Goal: Task Accomplishment & Management: Manage account settings

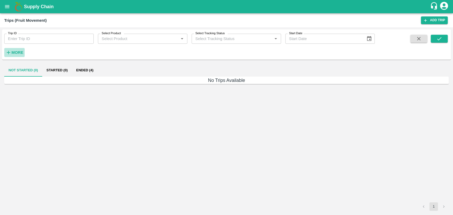
click at [15, 56] on h6 "More" at bounding box center [17, 52] width 12 height 7
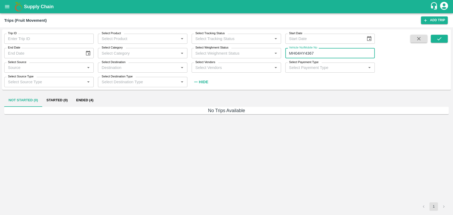
drag, startPoint x: 319, startPoint y: 56, endPoint x: 170, endPoint y: 57, distance: 149.0
click at [170, 57] on div "Trip ID Trip ID Select Product Select Product   * Select Tracking Status Select…" at bounding box center [187, 58] width 375 height 58
type input "MH04HY4367"
click at [205, 62] on label "Select Vendors" at bounding box center [205, 62] width 20 height 4
click at [205, 64] on input "Select Vendors" at bounding box center [232, 67] width 78 height 7
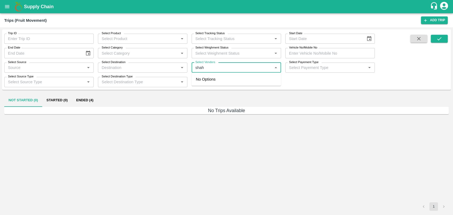
type input "shah l"
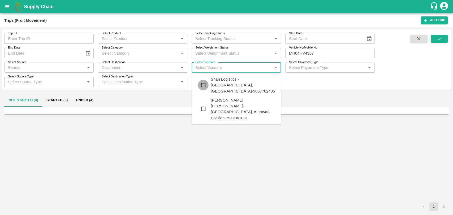
click at [206, 80] on input "checkbox" at bounding box center [203, 85] width 11 height 11
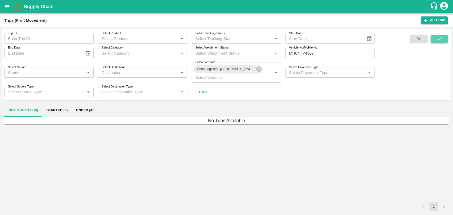
click at [433, 37] on button "submit" at bounding box center [439, 39] width 17 height 8
drag, startPoint x: 324, startPoint y: 57, endPoint x: 235, endPoint y: 61, distance: 89.3
click at [235, 61] on div "Trip ID Trip ID Select Product Select Product   * Select Tracking Status Select…" at bounding box center [187, 63] width 375 height 68
type input "MH04HY4367"
click at [444, 35] on button "submit" at bounding box center [439, 39] width 17 height 8
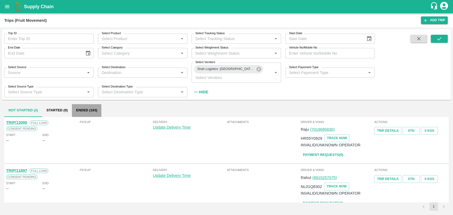
click at [79, 109] on button "Ended (163)" at bounding box center [86, 110] width 29 height 13
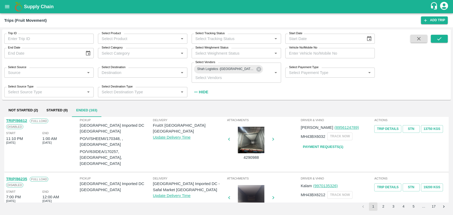
scroll to position [2, 0]
click at [246, 143] on div at bounding box center [251, 140] width 40 height 27
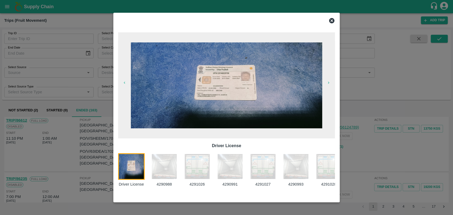
click at [300, 178] on img at bounding box center [296, 166] width 27 height 27
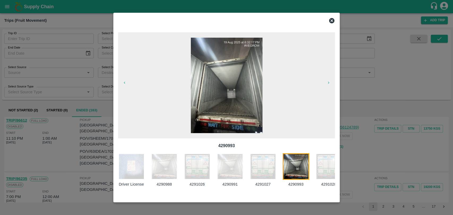
scroll to position [0, 46]
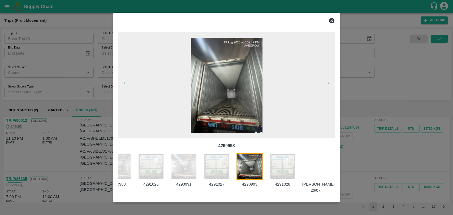
click at [311, 168] on div at bounding box center [318, 173] width 33 height 40
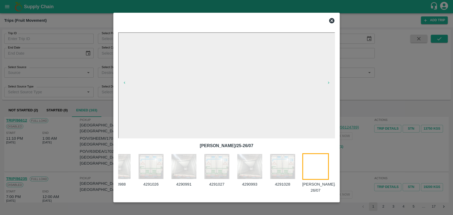
click at [331, 22] on icon at bounding box center [331, 20] width 5 height 5
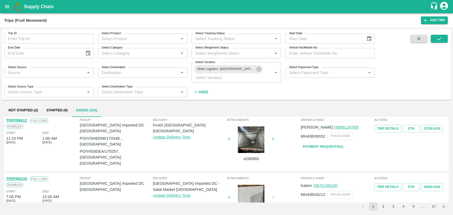
click at [6, 8] on icon "open drawer" at bounding box center [7, 7] width 6 height 6
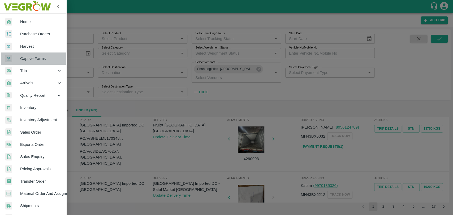
click at [25, 53] on link "Captive Farms" at bounding box center [33, 59] width 66 height 12
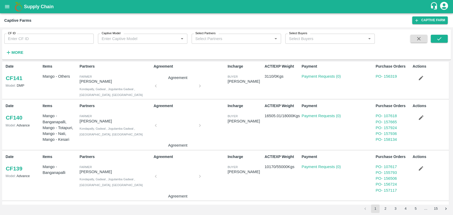
scroll to position [302, 0]
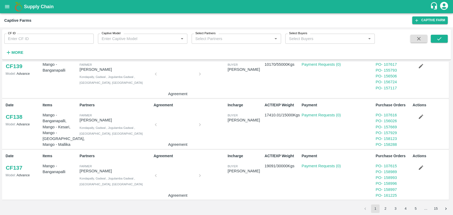
click at [176, 118] on div at bounding box center [178, 126] width 40 height 28
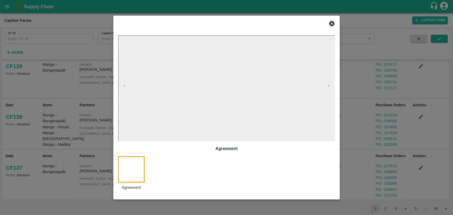
click at [329, 22] on icon at bounding box center [332, 23] width 6 height 6
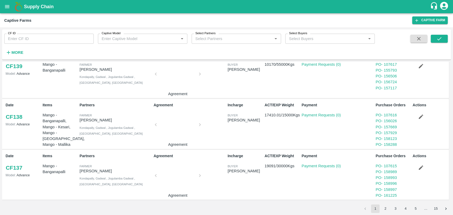
scroll to position [125, 0]
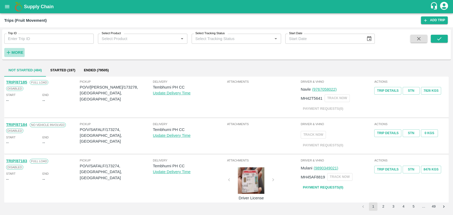
click at [18, 52] on strong "More" at bounding box center [17, 52] width 12 height 4
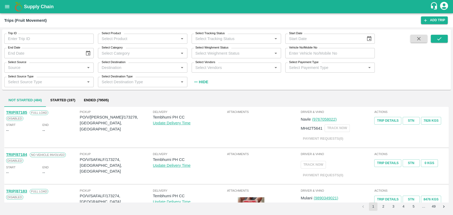
click at [323, 54] on input "Vehicle No/Mobile No" at bounding box center [329, 53] width 89 height 10
paste input "MH20GC8574"
type input "MH20GC8574"
click at [438, 37] on icon "submit" at bounding box center [440, 39] width 6 height 6
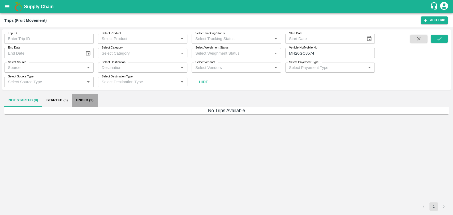
click at [81, 100] on button "Ended (2)" at bounding box center [85, 100] width 26 height 13
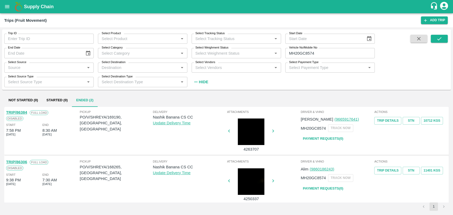
click at [24, 162] on link "TRIP/86306" at bounding box center [16, 162] width 21 height 4
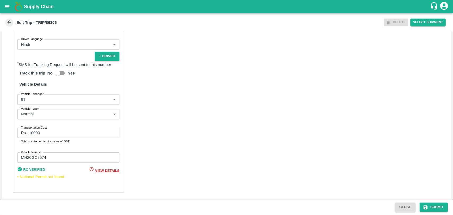
scroll to position [346, 0]
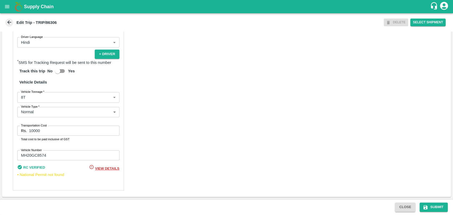
click at [31, 101] on body "Supply Chain Edit Trip - TRIP/86306 DELETE Select Shipment Trip Details Trip Ty…" at bounding box center [226, 107] width 453 height 215
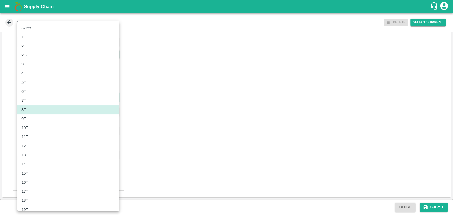
click at [33, 146] on div "12T" at bounding box center [68, 146] width 93 height 6
type input "12000"
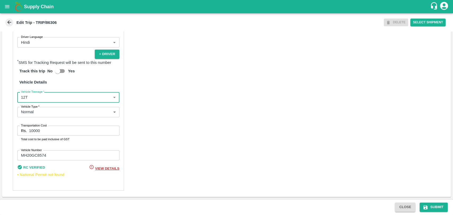
drag, startPoint x: 48, startPoint y: 131, endPoint x: 13, endPoint y: 128, distance: 35.2
click at [14, 129] on div "Partner Details Partner   * Partner Add Transporter Driver 1 Details Driver Nam…" at bounding box center [68, 64] width 111 height 254
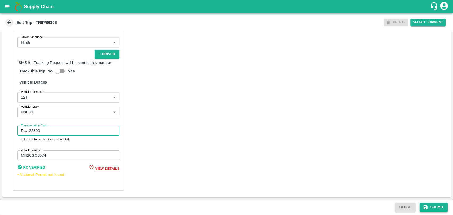
type input "22800"
click at [431, 210] on button "Submit" at bounding box center [434, 207] width 28 height 9
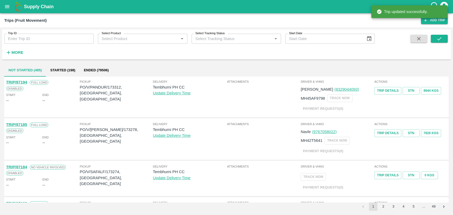
click at [25, 52] on div "Trip ID Trip ID Select Product Select Product   * Select Tracking Status Select…" at bounding box center [187, 43] width 375 height 28
click at [24, 55] on button "More" at bounding box center [14, 52] width 20 height 9
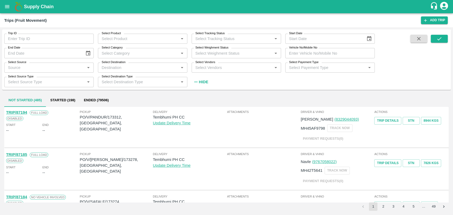
click at [305, 53] on input "Vehicle No/Mobile No" at bounding box center [329, 53] width 89 height 10
paste input "MH19CY8057"
type input "MH19CY8057"
click at [439, 37] on icon "submit" at bounding box center [440, 39] width 6 height 6
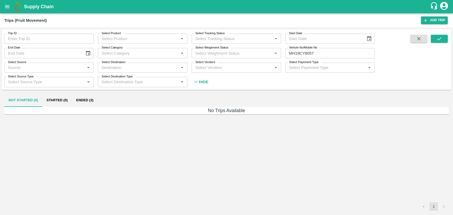
click at [86, 101] on button "Ended (3)" at bounding box center [85, 100] width 26 height 13
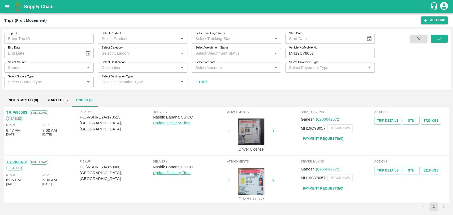
click at [25, 112] on link "TRIP/86583" at bounding box center [16, 112] width 21 height 4
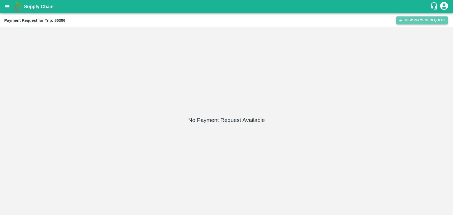
click at [419, 18] on button "New Payment Request" at bounding box center [422, 20] width 52 height 8
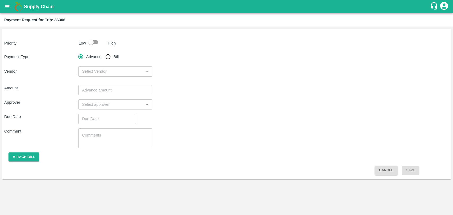
click at [103, 43] on div at bounding box center [96, 42] width 20 height 10
click at [91, 43] on input "checkbox" at bounding box center [91, 42] width 30 height 10
checkbox input "true"
click at [111, 54] on input "Bill" at bounding box center [108, 57] width 11 height 11
radio input "true"
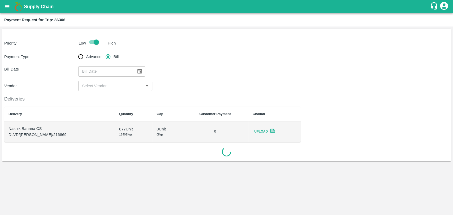
click at [132, 69] on div "​" at bounding box center [111, 71] width 67 height 10
type input "DD/MM/YYYY"
click at [137, 71] on icon "Choose date" at bounding box center [140, 72] width 6 height 6
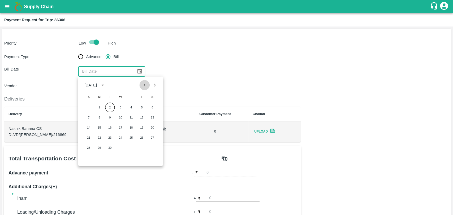
click at [144, 88] on icon "Previous month" at bounding box center [145, 85] width 6 height 6
click at [99, 126] on button "11" at bounding box center [100, 128] width 10 height 10
type input "11/08/2025"
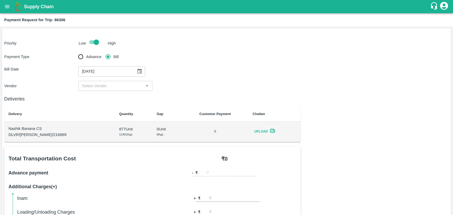
click at [93, 82] on div "​" at bounding box center [115, 86] width 74 height 10
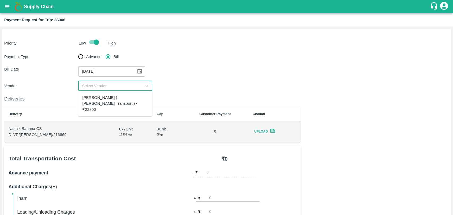
click at [94, 94] on div "Nitin Rasal ( Bhairavnath Transport ) - ₹22800" at bounding box center [115, 103] width 74 height 21
type input "Nitin Rasal ( Bhairavnath Transport ) - ₹22800"
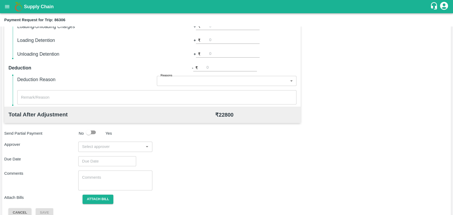
scroll to position [194, 0]
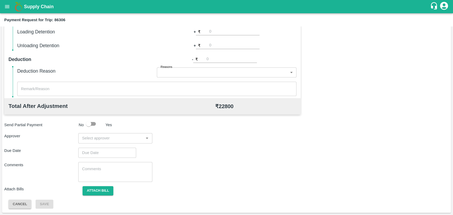
click at [110, 140] on input "input" at bounding box center [111, 138] width 62 height 7
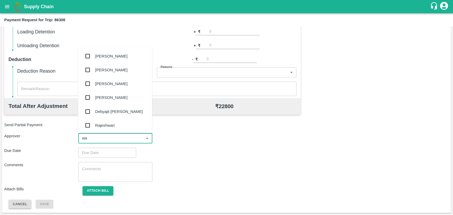
type input "wag"
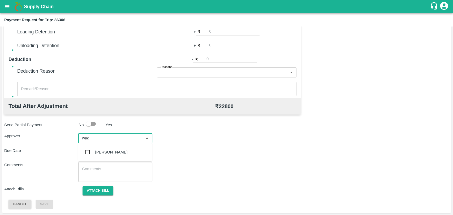
click at [107, 146] on div "Prasad Waghade" at bounding box center [115, 153] width 74 height 14
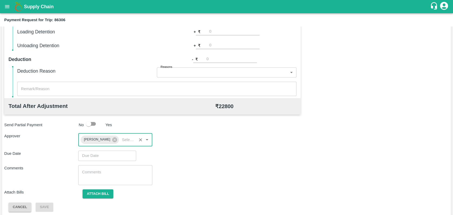
type input "DD/MM/YYYY hh:mm aa"
click at [102, 152] on input "DD/MM/YYYY hh:mm aa" at bounding box center [105, 156] width 54 height 10
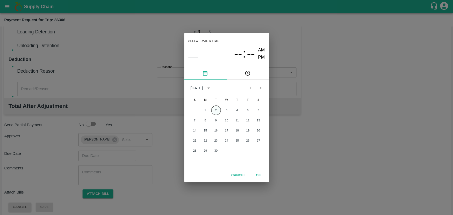
click at [216, 107] on button "2" at bounding box center [216, 111] width 10 height 10
type input "[DATE] 12:00 AM"
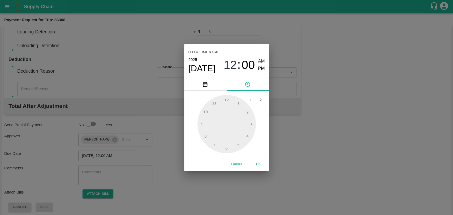
click at [254, 164] on button "OK" at bounding box center [258, 164] width 17 height 9
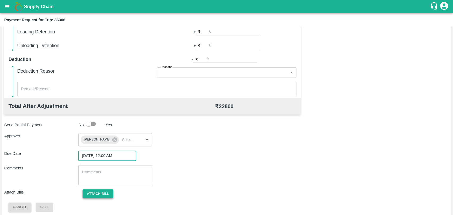
click at [89, 192] on button "Attach bill" at bounding box center [98, 194] width 31 height 9
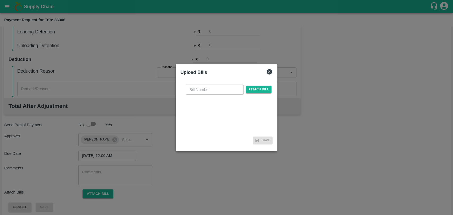
click at [199, 88] on input "text" at bounding box center [215, 90] width 58 height 10
type input "3887"
click at [265, 90] on span "Attach bill" at bounding box center [259, 90] width 26 height 8
click at [0, 0] on input "Attach bill" at bounding box center [0, 0] width 0 height 0
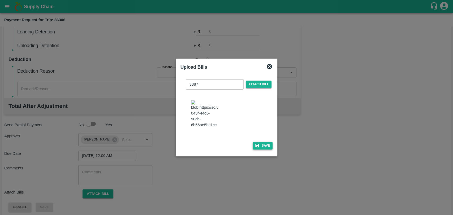
click at [262, 144] on button "Save" at bounding box center [263, 146] width 20 height 8
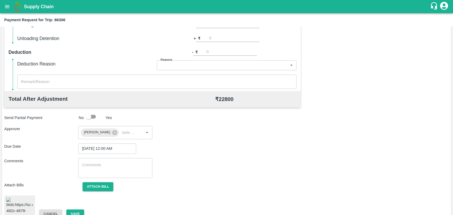
scroll to position [221, 0]
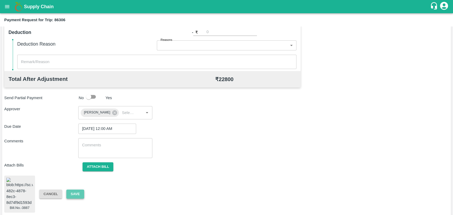
click at [78, 190] on button "Save" at bounding box center [75, 194] width 18 height 9
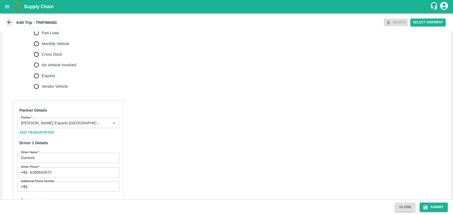
scroll to position [206, 0]
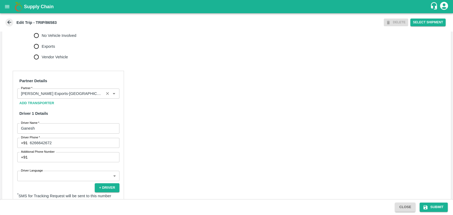
click at [71, 97] on input "Partner   *" at bounding box center [60, 93] width 83 height 7
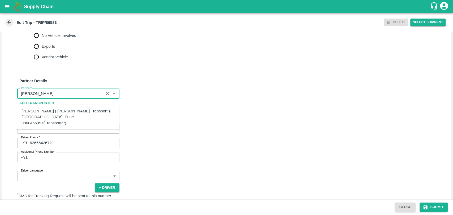
click at [40, 112] on div "[PERSON_NAME] ( [PERSON_NAME] Transport )-[GEOGRAPHIC_DATA], Pune-9860466997(Tr…" at bounding box center [68, 117] width 93 height 18
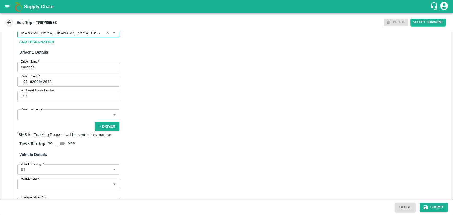
scroll to position [345, 0]
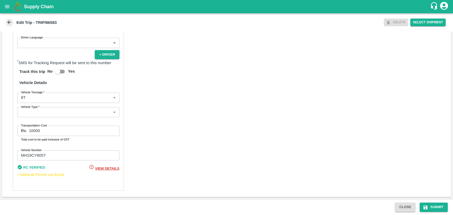
type input "[PERSON_NAME] ( [PERSON_NAME] Transport )-[GEOGRAPHIC_DATA], Pune-9860466997(Tr…"
click at [31, 101] on body "Supply Chain Edit Trip - TRIP/86583 DELETE Select Shipment Trip Details Trip Ty…" at bounding box center [226, 107] width 453 height 215
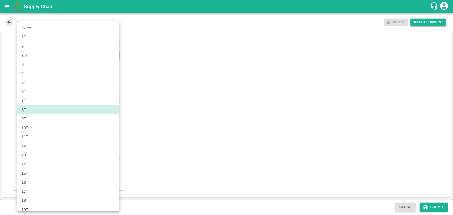
click at [27, 129] on p "10T" at bounding box center [25, 128] width 7 height 6
type input "10000"
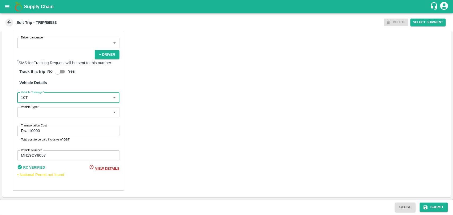
drag, startPoint x: 46, startPoint y: 131, endPoint x: 15, endPoint y: 132, distance: 31.4
click at [15, 132] on div "Partner Details Partner   * Partner Add Transporter Driver 1 Details Driver Nam…" at bounding box center [68, 64] width 111 height 253
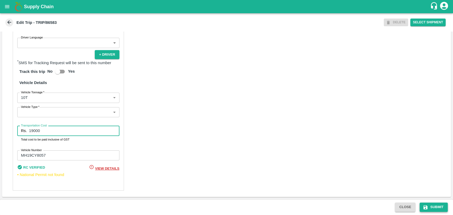
type input "19000"
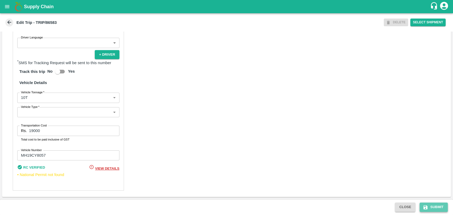
click at [440, 206] on button "Submit" at bounding box center [434, 207] width 28 height 9
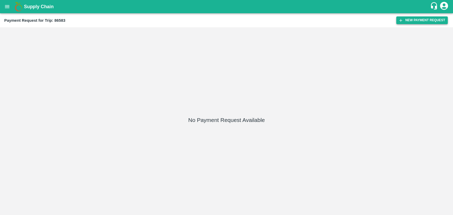
click at [410, 20] on button "New Payment Request" at bounding box center [422, 20] width 52 height 8
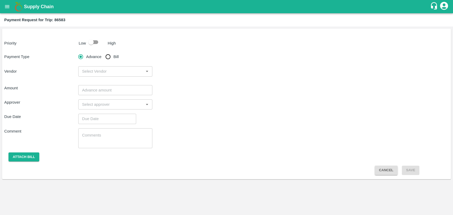
click at [89, 43] on input "checkbox" at bounding box center [91, 42] width 30 height 10
checkbox input "true"
click at [107, 54] on input "Bill" at bounding box center [108, 57] width 11 height 11
radio input "true"
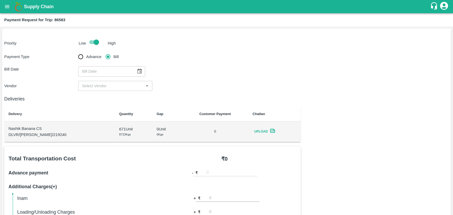
click at [139, 71] on icon "Choose date" at bounding box center [140, 71] width 5 height 5
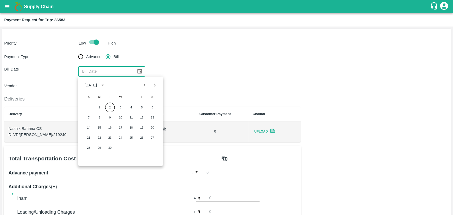
click at [145, 86] on icon "Previous month" at bounding box center [145, 85] width 6 height 6
click at [106, 139] on button "19" at bounding box center [110, 138] width 10 height 10
type input "19/08/2025"
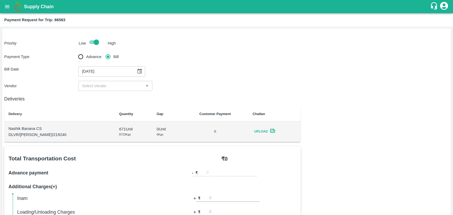
click at [91, 91] on div "Deliveries Delivery Quantity Gap Customer Payment Challan Nashik Banana CS DLVR…" at bounding box center [152, 116] width 297 height 51
click at [92, 86] on input "input" at bounding box center [111, 86] width 62 height 7
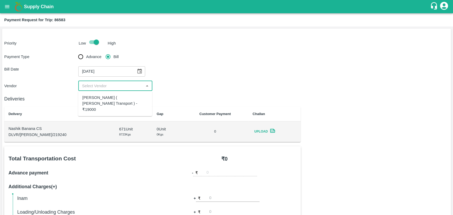
click at [94, 96] on div "[PERSON_NAME] ( [PERSON_NAME] Transport ) - ₹19000" at bounding box center [115, 104] width 66 height 18
type input "[PERSON_NAME] ( [PERSON_NAME] Transport ) - ₹19000"
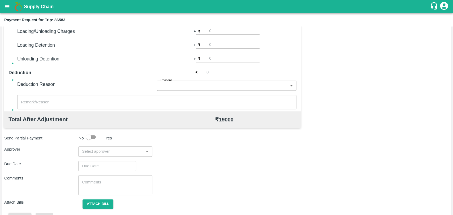
scroll to position [194, 0]
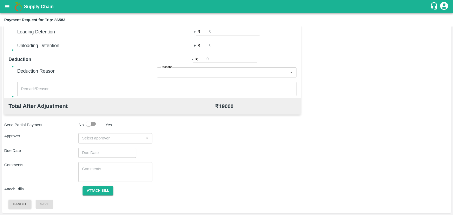
click at [98, 137] on input "input" at bounding box center [111, 138] width 62 height 7
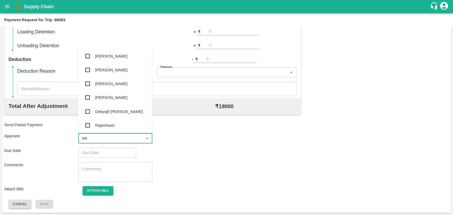
type input "wag"
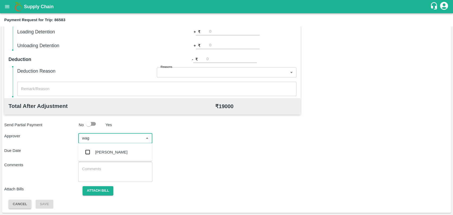
click at [96, 151] on div "[PERSON_NAME]" at bounding box center [111, 153] width 32 height 6
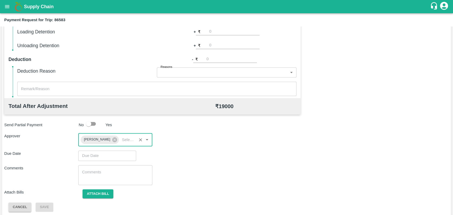
type input "DD/MM/YYYY hh:mm aa"
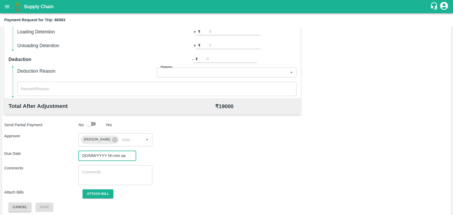
click at [93, 156] on input "DD/MM/YYYY hh:mm aa" at bounding box center [105, 156] width 54 height 10
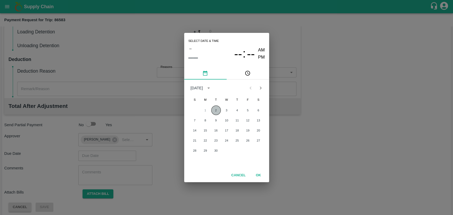
click at [217, 111] on button "2" at bounding box center [216, 111] width 10 height 10
type input "02/09/2025 12:00 AM"
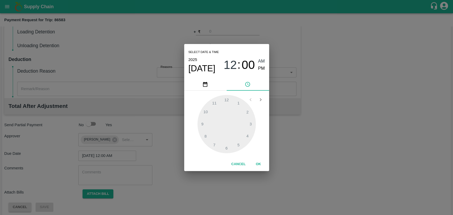
click at [257, 164] on button "OK" at bounding box center [258, 164] width 17 height 9
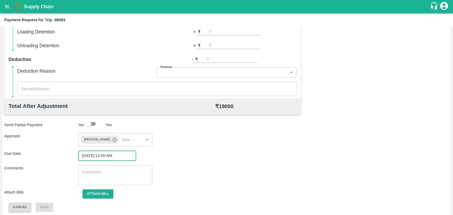
scroll to position [47, 0]
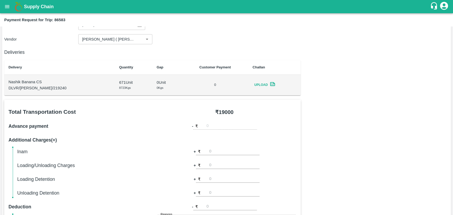
click at [220, 166] on input "number" at bounding box center [234, 165] width 50 height 7
type input "3"
type input "500"
type input "1000"
type input "-1"
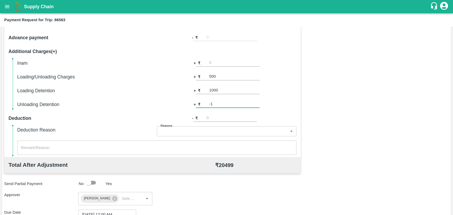
scroll to position [198, 0]
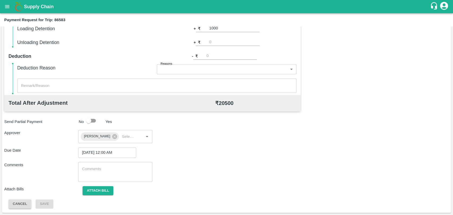
click at [325, 101] on div "Total Transportation Cost ₹ 19000 Advance payment - ₹ Additional Charges(+) Ina…" at bounding box center [226, 79] width 445 height 260
click at [93, 192] on button "Attach bill" at bounding box center [98, 190] width 31 height 9
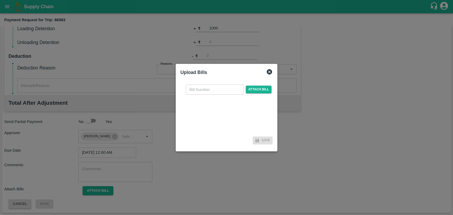
click at [214, 87] on input "text" at bounding box center [215, 90] width 58 height 10
type input "3908"
click at [253, 88] on span "Attach bill" at bounding box center [259, 90] width 26 height 8
click at [0, 0] on input "Attach bill" at bounding box center [0, 0] width 0 height 0
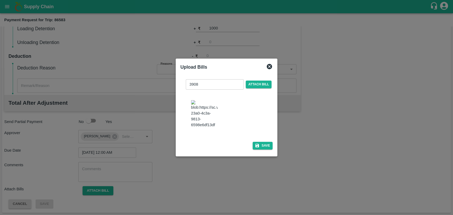
click at [262, 149] on div "3908 ​ Attach bill Save" at bounding box center [227, 113] width 92 height 77
click at [261, 142] on button "Save" at bounding box center [263, 146] width 20 height 8
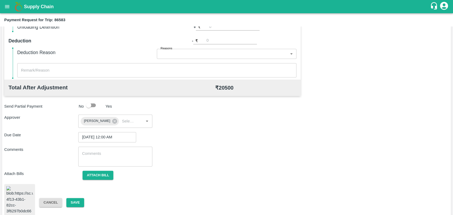
scroll to position [221, 0]
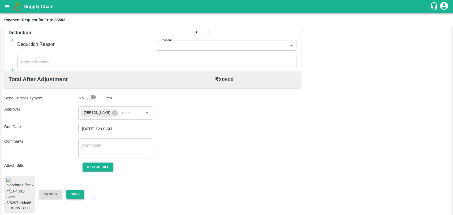
click at [69, 190] on button "Save" at bounding box center [75, 194] width 18 height 9
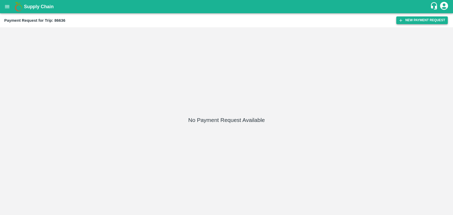
click at [406, 19] on button "New Payment Request" at bounding box center [422, 20] width 52 height 8
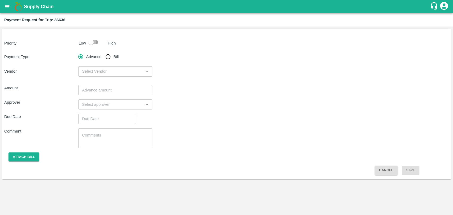
click at [91, 44] on input "checkbox" at bounding box center [91, 42] width 30 height 10
checkbox input "true"
click at [106, 54] on input "Bill" at bounding box center [108, 57] width 11 height 11
radio input "true"
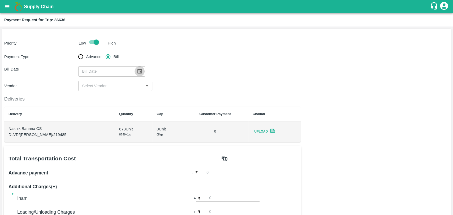
click at [137, 73] on icon "Choose date" at bounding box center [140, 72] width 6 height 6
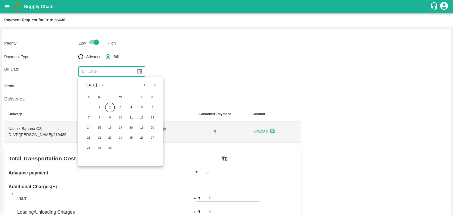
click at [143, 83] on icon "Previous month" at bounding box center [145, 85] width 6 height 6
click at [98, 127] on button "11" at bounding box center [100, 128] width 10 height 10
type input "[DATE]"
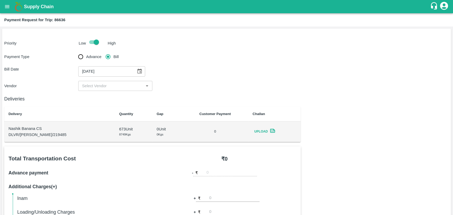
click at [93, 83] on input "input" at bounding box center [111, 86] width 62 height 7
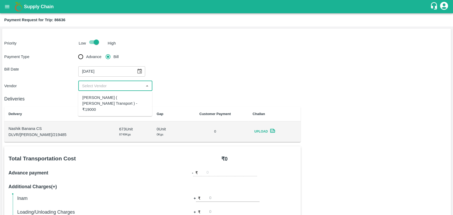
click at [93, 96] on div "[PERSON_NAME] ( [PERSON_NAME] Transport ) - ₹19000" at bounding box center [115, 104] width 66 height 18
type input "[PERSON_NAME] ( [PERSON_NAME] Transport ) - ₹19000"
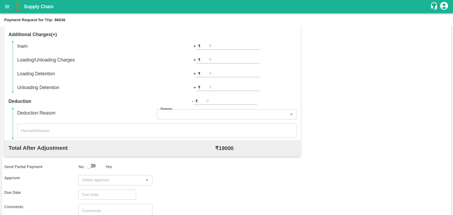
scroll to position [194, 0]
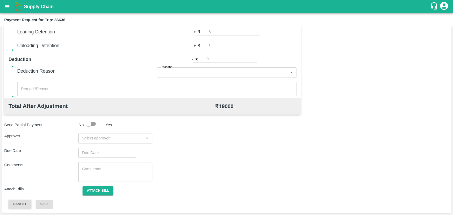
click at [90, 135] on input "input" at bounding box center [111, 138] width 62 height 7
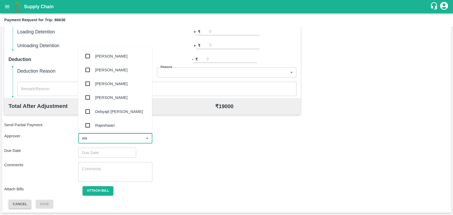
type input "wag"
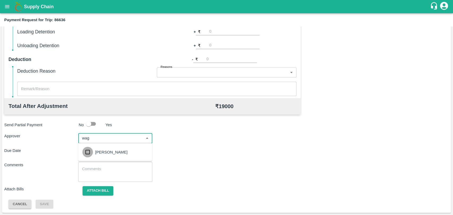
click at [86, 157] on input "checkbox" at bounding box center [87, 152] width 11 height 11
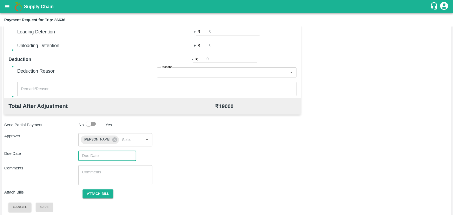
type input "DD/MM/YYYY hh:mm aa"
click at [97, 158] on input "DD/MM/YYYY hh:mm aa" at bounding box center [105, 156] width 54 height 10
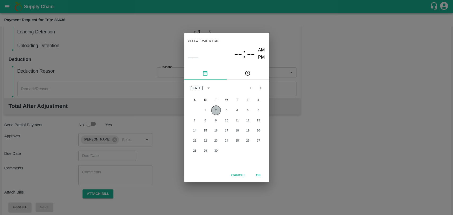
click at [213, 109] on button "2" at bounding box center [216, 111] width 10 height 10
type input "[DATE] 12:00 AM"
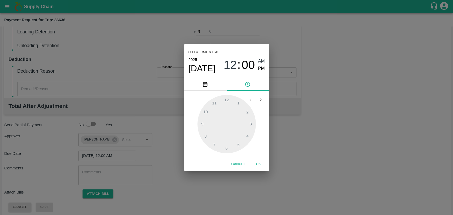
click at [260, 166] on button "OK" at bounding box center [258, 164] width 17 height 9
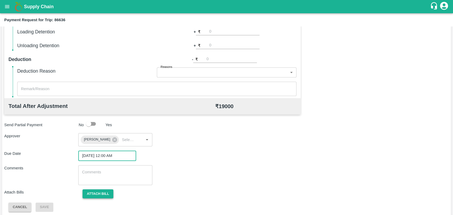
click at [101, 191] on button "Attach bill" at bounding box center [98, 194] width 31 height 9
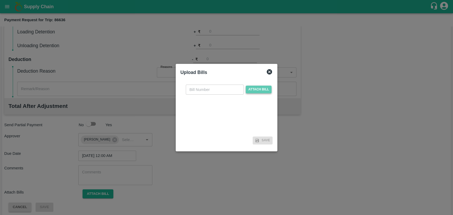
click at [252, 91] on span "Attach bill" at bounding box center [259, 90] width 26 height 8
click at [0, 0] on input "Attach bill" at bounding box center [0, 0] width 0 height 0
click at [130, 123] on div at bounding box center [226, 107] width 453 height 215
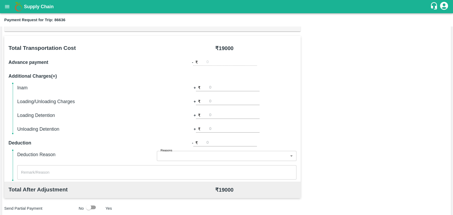
scroll to position [106, 0]
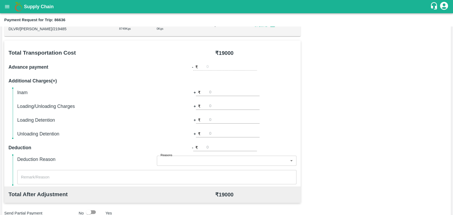
click at [220, 108] on input "number" at bounding box center [234, 106] width 50 height 7
type input "300"
click at [349, 111] on div "Total Transportation Cost ₹ 19000 Advance payment - ₹ Additional Charges(+) Ina…" at bounding box center [226, 171] width 445 height 260
click at [214, 120] on input "number" at bounding box center [234, 120] width 50 height 7
type input "1000"
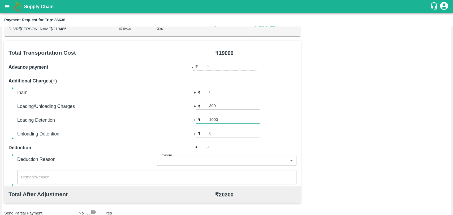
click at [348, 120] on div "Total Transportation Cost ₹ 19000 Advance payment - ₹ Additional Charges(+) Ina…" at bounding box center [226, 171] width 445 height 260
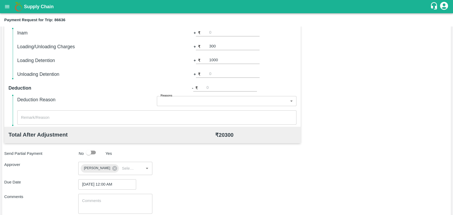
scroll to position [198, 0]
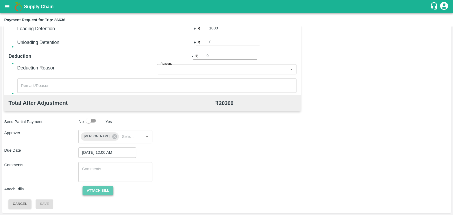
click at [101, 192] on button "Attach bill" at bounding box center [98, 190] width 31 height 9
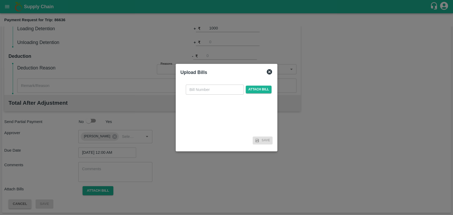
click at [213, 90] on input "text" at bounding box center [215, 90] width 58 height 10
type input "3910"
click at [259, 87] on span "Attach bill" at bounding box center [259, 90] width 26 height 8
click at [0, 0] on input "Attach bill" at bounding box center [0, 0] width 0 height 0
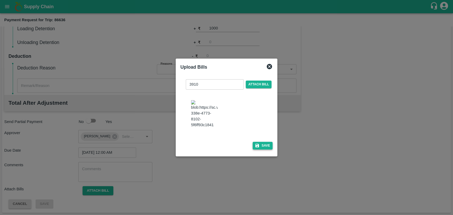
click at [260, 143] on button "Save" at bounding box center [263, 146] width 20 height 8
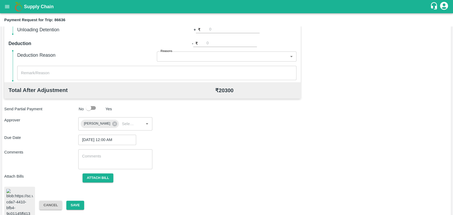
scroll to position [221, 0]
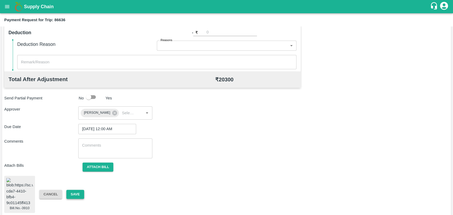
click at [71, 191] on button "Save" at bounding box center [75, 194] width 18 height 9
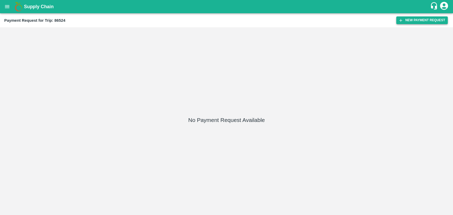
click at [402, 20] on icon "button" at bounding box center [401, 20] width 5 height 5
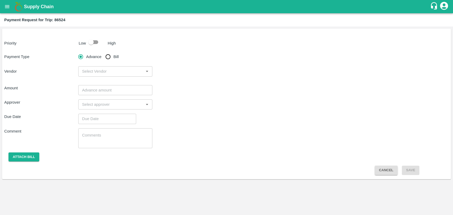
click at [85, 40] on p "Low" at bounding box center [82, 43] width 7 height 6
click at [92, 42] on input "checkbox" at bounding box center [91, 42] width 30 height 10
checkbox input "true"
drag, startPoint x: 110, startPoint y: 58, endPoint x: 113, endPoint y: 64, distance: 7.2
click at [110, 59] on input "Bill" at bounding box center [108, 57] width 11 height 11
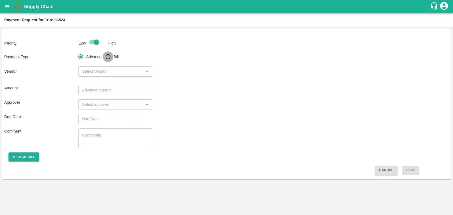
radio input "true"
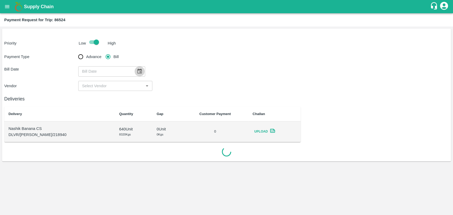
click at [138, 71] on icon "Choose date" at bounding box center [140, 72] width 6 height 6
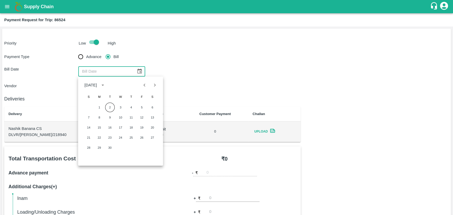
click at [153, 85] on icon "Next month" at bounding box center [155, 85] width 6 height 6
click at [146, 86] on icon "Previous month" at bounding box center [145, 85] width 6 height 6
click at [104, 115] on div "3 4 5 6 7 8 9" at bounding box center [120, 118] width 85 height 10
click at [108, 117] on button "5" at bounding box center [110, 118] width 10 height 10
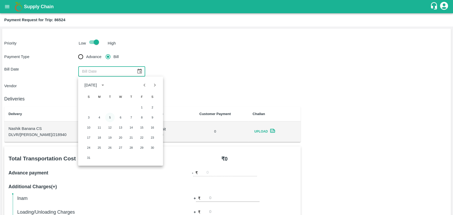
type input "05/08/2025"
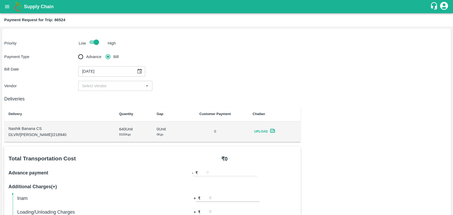
click at [101, 90] on div "​" at bounding box center [115, 86] width 74 height 10
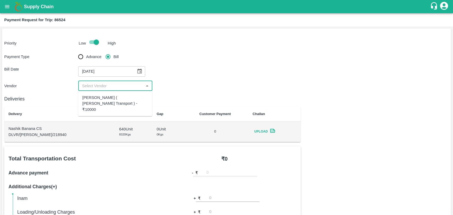
click at [99, 101] on div "Nitin Rasal ( Bhairavnath Transport ) - ₹10000" at bounding box center [115, 104] width 66 height 18
type input "Nitin Rasal ( Bhairavnath Transport ) - ₹10000"
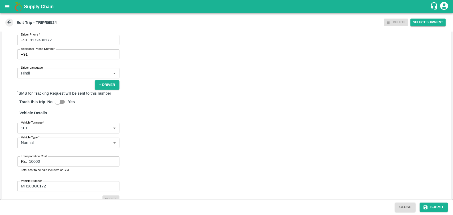
scroll to position [341, 0]
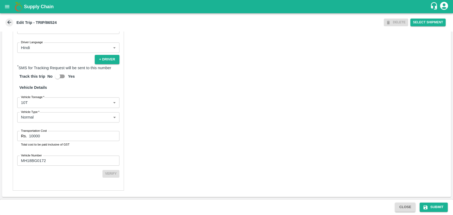
click at [40, 104] on body "Supply Chain Edit Trip - TRIP/86524 DELETE Select Shipment Trip Details Trip Ty…" at bounding box center [226, 107] width 453 height 215
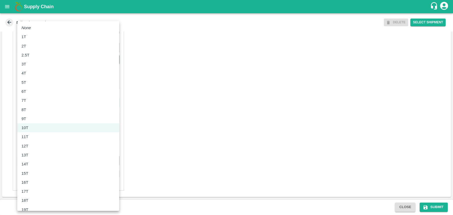
click at [225, 88] on div at bounding box center [226, 107] width 453 height 215
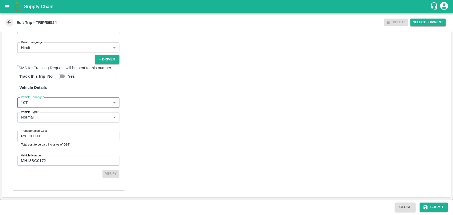
drag, startPoint x: 40, startPoint y: 137, endPoint x: 0, endPoint y: 136, distance: 39.6
click at [0, 136] on div "Trip Details Trip Type Fruit Movement 1 Trip Type Trip Pickup Order SHIP/NASH/3…" at bounding box center [226, 116] width 453 height 168
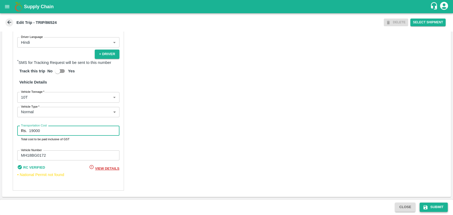
type input "19000"
click at [428, 205] on icon "submit" at bounding box center [425, 207] width 5 height 5
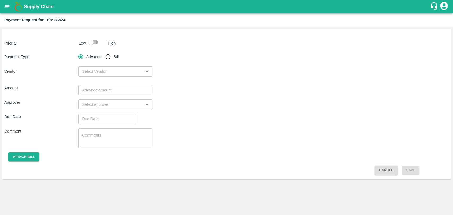
click at [91, 43] on input "checkbox" at bounding box center [91, 42] width 30 height 10
checkbox input "true"
click at [109, 58] on input "Bill" at bounding box center [108, 57] width 11 height 11
radio input "true"
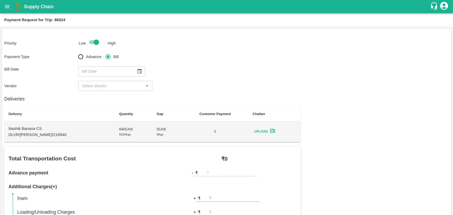
click at [140, 70] on button "Choose date" at bounding box center [140, 71] width 10 height 10
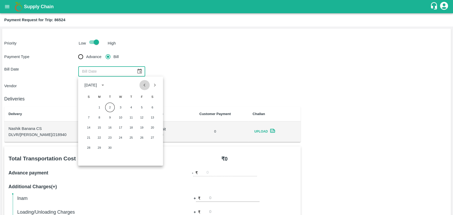
click at [142, 87] on icon "Previous month" at bounding box center [145, 85] width 6 height 6
click at [110, 127] on button "12" at bounding box center [110, 128] width 10 height 10
type input "[DATE]"
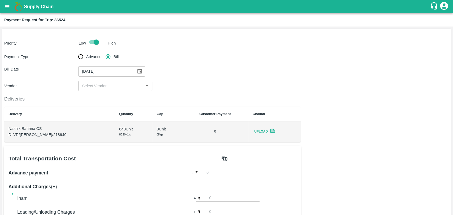
click at [96, 91] on div "Priority Low High Payment Type Advance Bill Bill Date 12/08/2025 ​ Vendor ​ Del…" at bounding box center [226, 218] width 449 height 379
click at [96, 86] on input "input" at bounding box center [111, 86] width 62 height 7
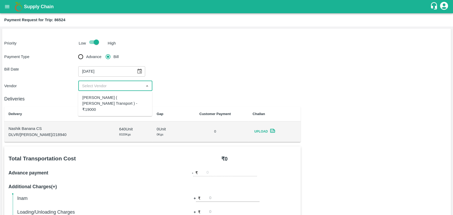
click at [96, 102] on div "Nitin Rasal ( Bhairavnath Transport ) - ₹19000" at bounding box center [115, 104] width 66 height 18
type input "Nitin Rasal ( Bhairavnath Transport ) - ₹19000"
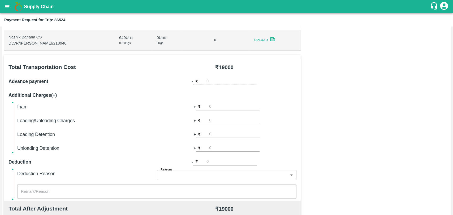
scroll to position [147, 0]
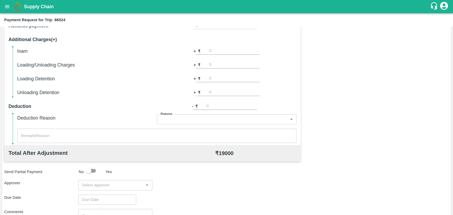
click at [212, 79] on input "number" at bounding box center [234, 78] width 50 height 7
type input "1000"
click at [357, 86] on div "Total Transportation Cost ₹ 19000 Advance payment - ₹ Additional Charges(+) Ina…" at bounding box center [226, 127] width 445 height 257
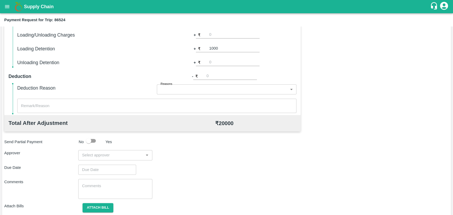
scroll to position [194, 0]
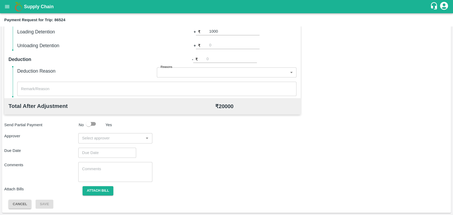
click at [94, 141] on input "input" at bounding box center [111, 138] width 62 height 7
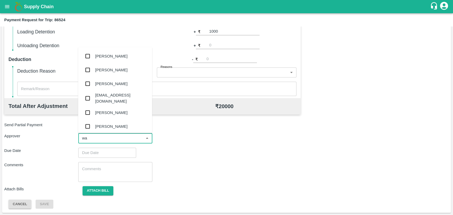
type input "wag"
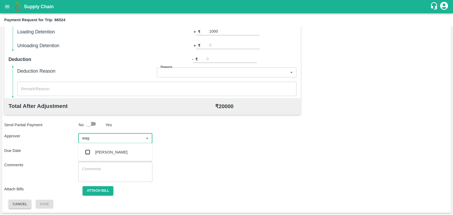
click at [97, 160] on ul "[PERSON_NAME]" at bounding box center [115, 152] width 74 height 18
click at [97, 155] on div "[PERSON_NAME]" at bounding box center [111, 153] width 32 height 6
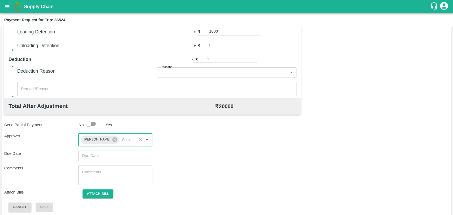
type input "DD/MM/YYYY hh:mm aa"
click at [95, 158] on input "DD/MM/YYYY hh:mm aa" at bounding box center [105, 156] width 54 height 10
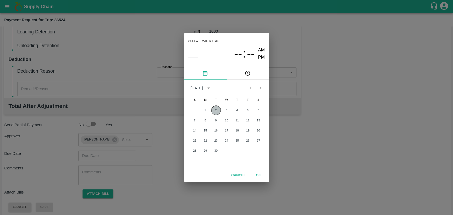
click at [216, 112] on button "2" at bounding box center [216, 111] width 10 height 10
type input "[DATE] 12:00 AM"
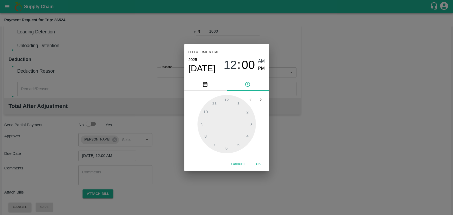
click at [257, 163] on button "OK" at bounding box center [258, 164] width 17 height 9
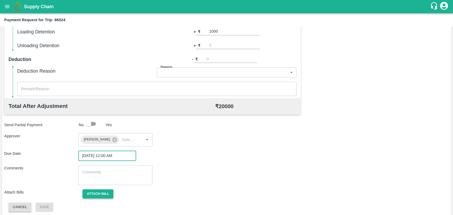
click at [101, 191] on button "Attach bill" at bounding box center [98, 194] width 31 height 9
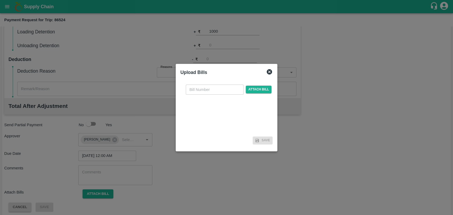
click at [205, 92] on input "text" at bounding box center [215, 90] width 58 height 10
type input "3904"
click at [255, 90] on span "Attach bill" at bounding box center [259, 90] width 26 height 8
click at [0, 0] on input "Attach bill" at bounding box center [0, 0] width 0 height 0
click at [253, 90] on span "Attach bill" at bounding box center [259, 90] width 26 height 8
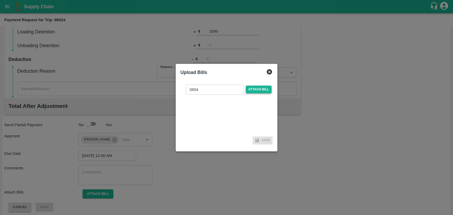
click at [0, 0] on input "Attach bill" at bounding box center [0, 0] width 0 height 0
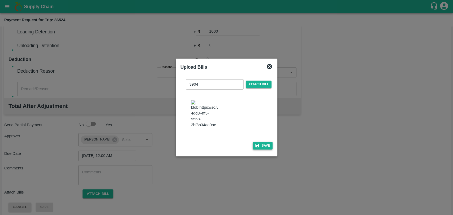
click at [261, 143] on button "Save" at bounding box center [263, 146] width 20 height 8
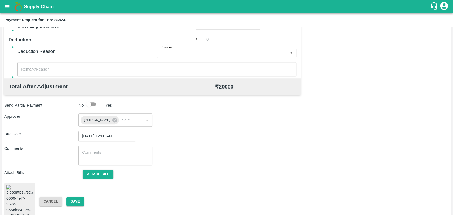
scroll to position [221, 0]
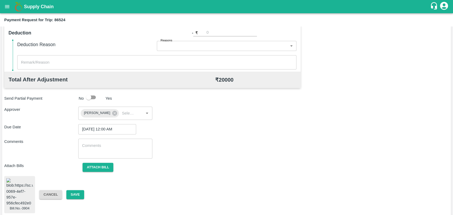
click at [82, 186] on div "Bill.No.-3904 Cancel Save" at bounding box center [226, 194] width 445 height 37
click at [75, 193] on button "Save" at bounding box center [75, 194] width 18 height 9
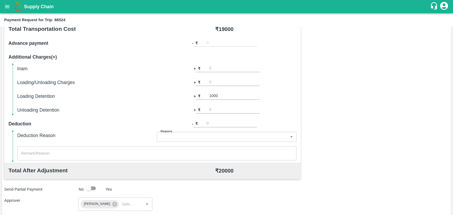
scroll to position [44, 0]
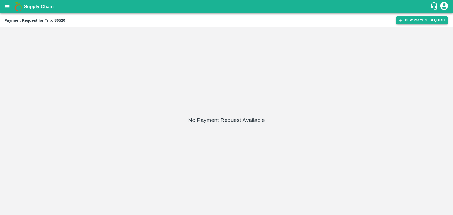
click at [404, 23] on button "New Payment Request" at bounding box center [422, 20] width 52 height 8
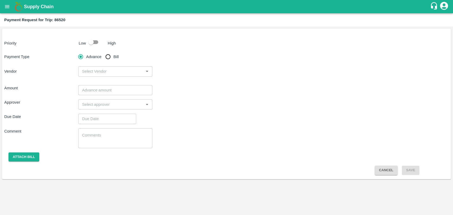
click at [93, 40] on input "checkbox" at bounding box center [91, 42] width 30 height 10
checkbox input "true"
click at [116, 57] on span "Bill" at bounding box center [116, 57] width 5 height 6
click at [113, 57] on input "Bill" at bounding box center [108, 57] width 11 height 11
radio input "true"
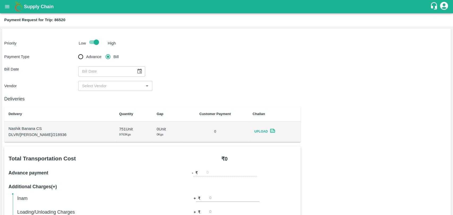
click at [133, 67] on div "​" at bounding box center [111, 71] width 67 height 10
type input "DD/MM/YYYY"
click at [134, 66] on div "​" at bounding box center [111, 71] width 67 height 10
type input "DD/MM/YYYY"
click at [137, 71] on icon "Choose date" at bounding box center [140, 72] width 6 height 6
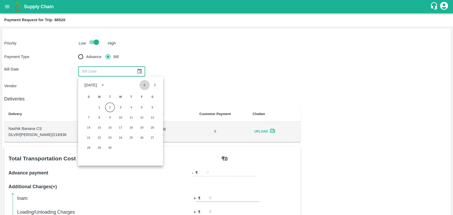
click at [145, 89] on button "Previous month" at bounding box center [145, 85] width 10 height 10
click at [104, 133] on div "1 2 3 4 5 6 7 8 9 10 11 12 13 14 15 16 17 18 19 20 21 22 23 24 25 26 27 28 29 3…" at bounding box center [120, 132] width 85 height 61
click at [108, 130] on button "12" at bounding box center [110, 128] width 10 height 10
type input "[DATE]"
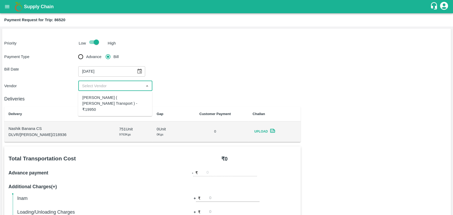
click at [98, 89] on input "input" at bounding box center [111, 86] width 62 height 7
click at [101, 101] on div "[PERSON_NAME] ( [PERSON_NAME] Transport ) - ₹19950" at bounding box center [115, 104] width 66 height 18
type input "[PERSON_NAME] ( [PERSON_NAME] Transport ) - ₹19950"
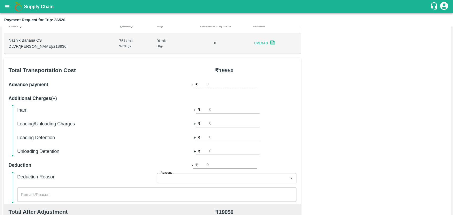
click at [216, 109] on input "number" at bounding box center [234, 109] width 50 height 7
type input "500"
click at [326, 113] on div "Total Transportation Cost ₹ 19950 Advance payment - ₹ Additional Charges(+) Ina…" at bounding box center [226, 186] width 445 height 257
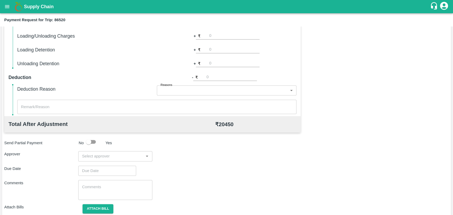
scroll to position [194, 0]
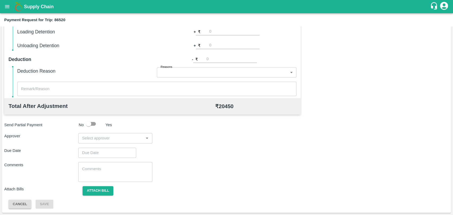
click at [105, 137] on input "input" at bounding box center [111, 138] width 62 height 7
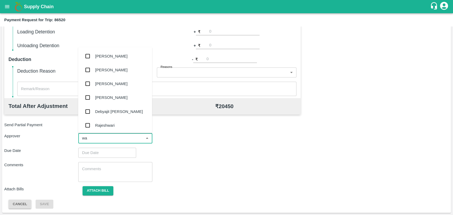
type input "wag"
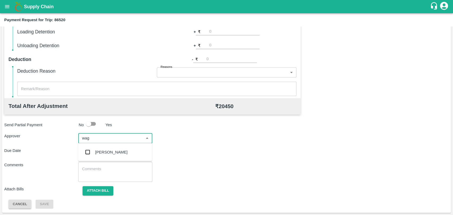
click at [107, 151] on div "[PERSON_NAME]" at bounding box center [111, 153] width 32 height 6
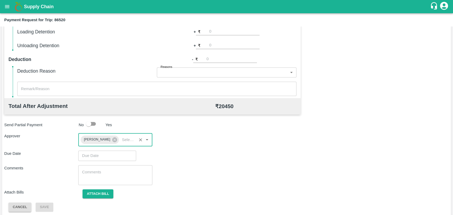
click at [104, 153] on input "Choose date" at bounding box center [105, 156] width 54 height 10
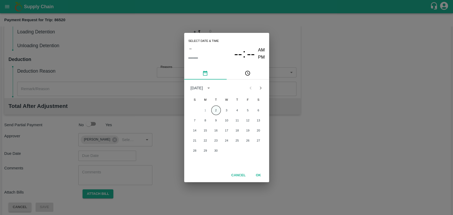
click at [217, 114] on button "2" at bounding box center [216, 111] width 10 height 10
type input "[DATE] 12:00 AM"
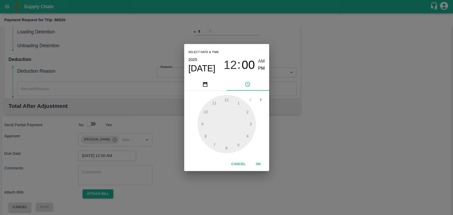
click at [256, 163] on button "OK" at bounding box center [258, 164] width 17 height 9
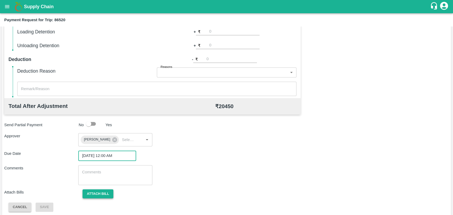
click at [104, 192] on button "Attach bill" at bounding box center [98, 194] width 31 height 9
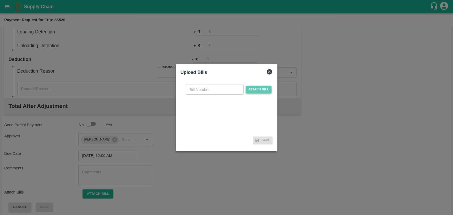
click at [253, 92] on span "Attach bill" at bounding box center [259, 90] width 26 height 8
click at [0, 0] on input "Attach bill" at bounding box center [0, 0] width 0 height 0
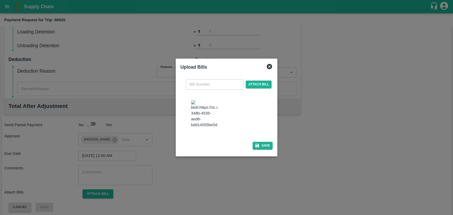
click at [200, 114] on img at bounding box center [204, 114] width 27 height 28
click at [202, 86] on input "text" at bounding box center [215, 84] width 58 height 10
type input "3903"
click at [257, 145] on icon "button" at bounding box center [257, 146] width 4 height 4
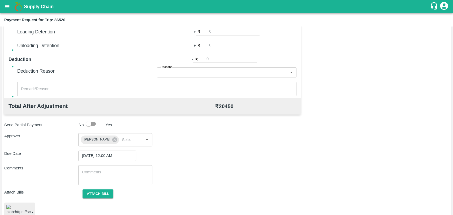
scroll to position [222, 0]
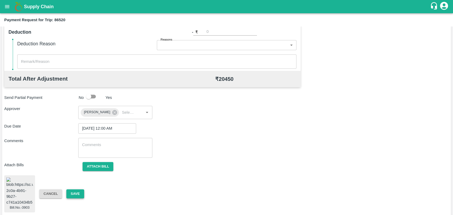
click at [76, 194] on button "Save" at bounding box center [75, 194] width 18 height 9
